Goal: Check status: Check status

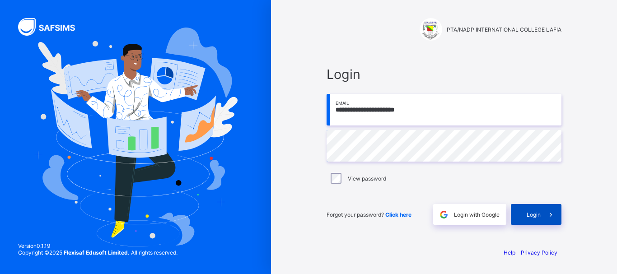
click at [529, 221] on div "Login" at bounding box center [536, 214] width 51 height 21
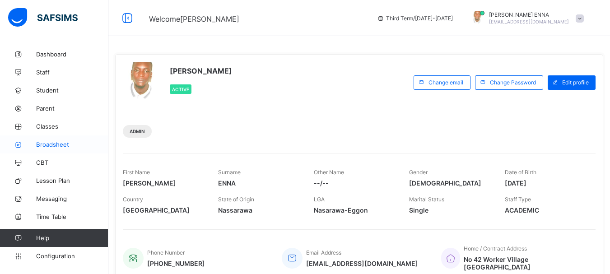
click at [45, 146] on span "Broadsheet" at bounding box center [72, 144] width 72 height 7
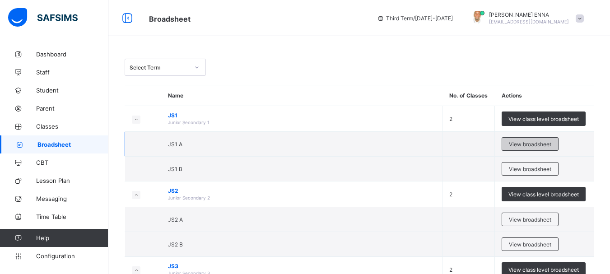
click at [530, 139] on div "View broadsheet" at bounding box center [530, 144] width 57 height 14
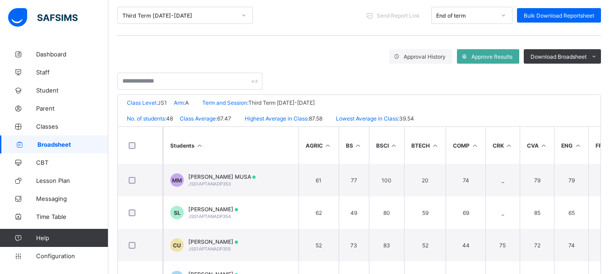
scroll to position [144, 0]
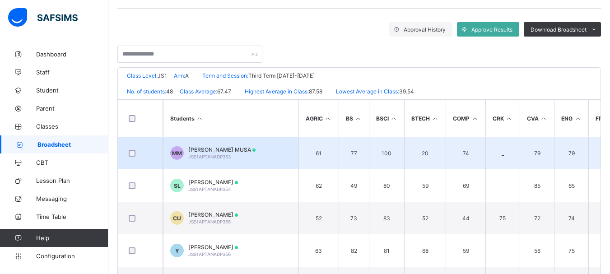
click at [231, 149] on span "[PERSON_NAME] MUSA" at bounding box center [221, 149] width 67 height 7
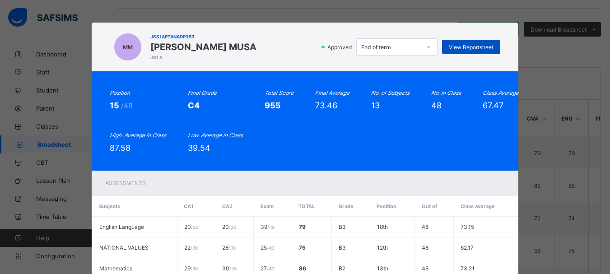
click at [466, 46] on span "View Reportsheet" at bounding box center [471, 47] width 45 height 7
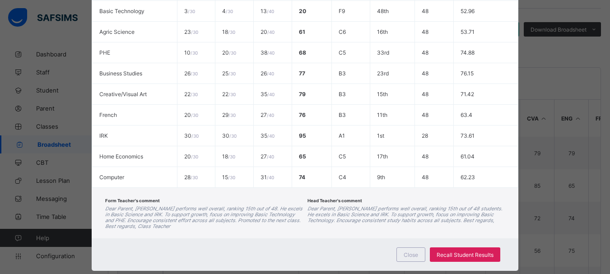
scroll to position [302, 0]
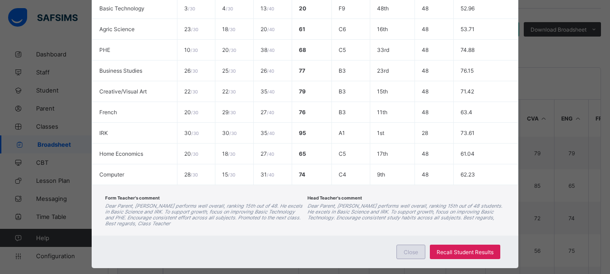
click at [404, 247] on div "Close" at bounding box center [410, 252] width 29 height 14
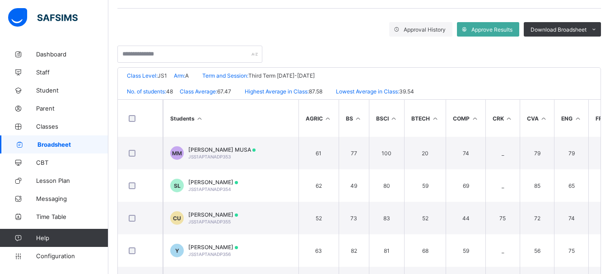
scroll to position [1, 0]
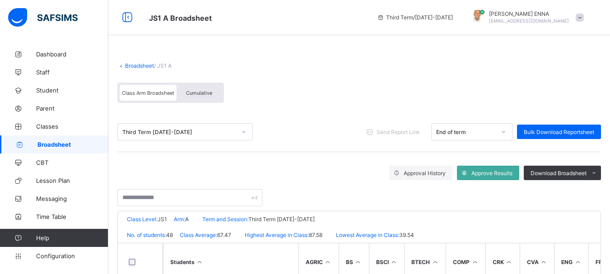
click at [189, 93] on span "Cumulative" at bounding box center [199, 93] width 26 height 6
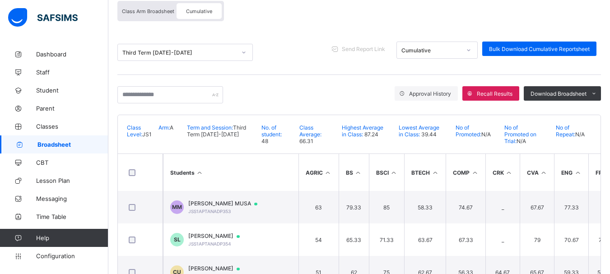
scroll to position [104, 0]
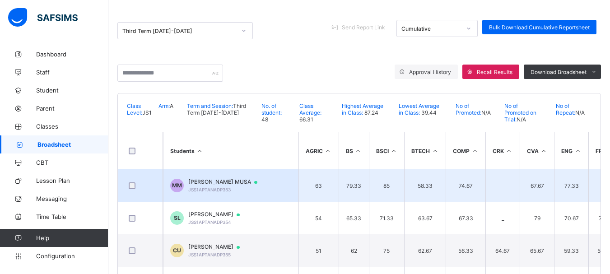
click at [220, 181] on span "[PERSON_NAME] MUSA" at bounding box center [227, 181] width 78 height 7
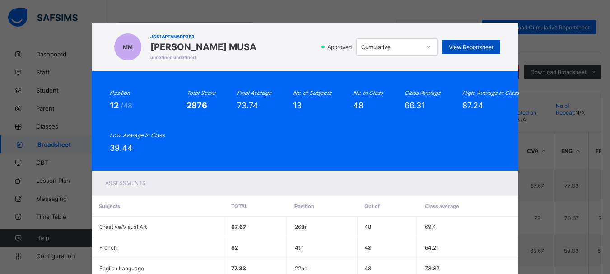
click at [459, 48] on span "View Reportsheet" at bounding box center [471, 47] width 45 height 7
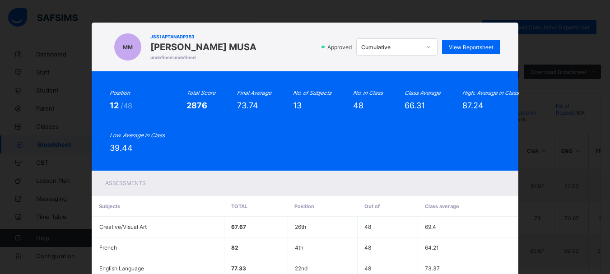
scroll to position [295, 0]
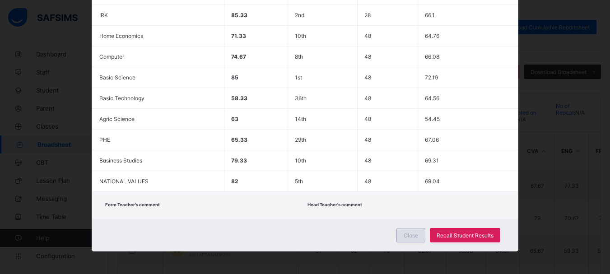
click at [412, 239] on div "Close" at bounding box center [410, 235] width 29 height 14
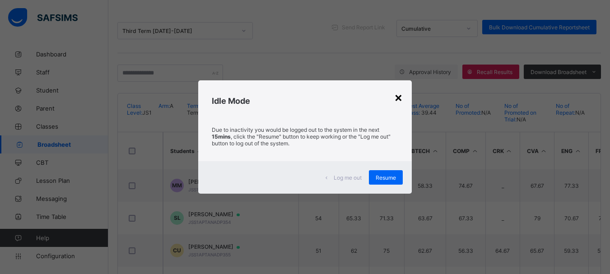
click at [400, 98] on div "×" at bounding box center [398, 96] width 9 height 15
click at [389, 179] on span "Resume" at bounding box center [386, 177] width 20 height 7
